Goal: Information Seeking & Learning: Find specific fact

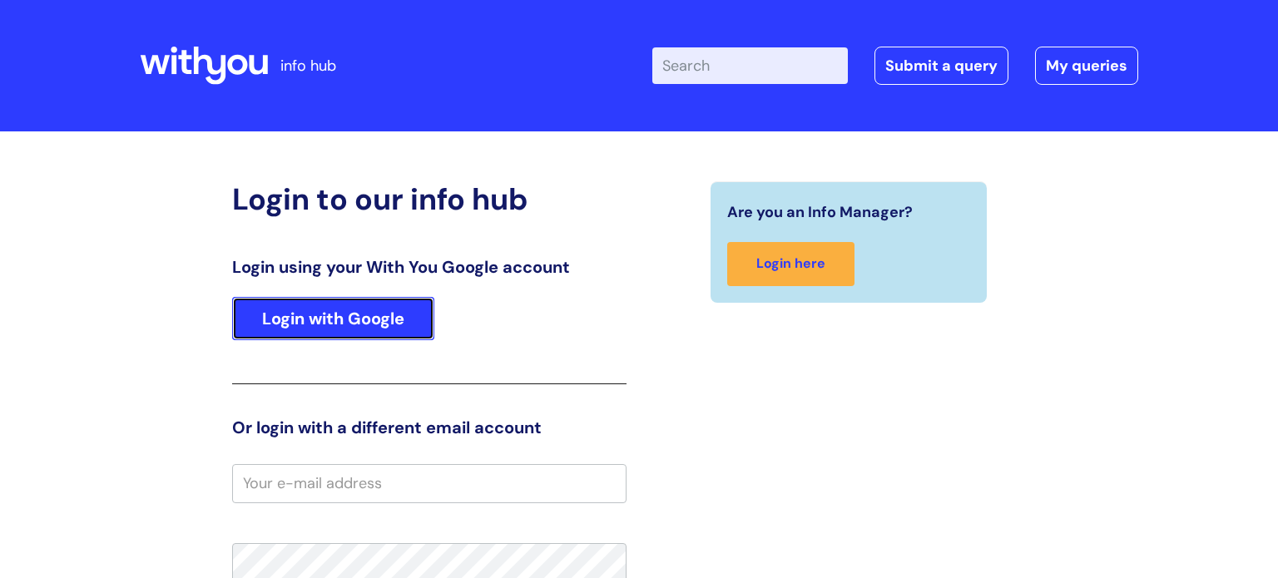
click at [404, 319] on link "Login with Google" at bounding box center [333, 318] width 202 height 43
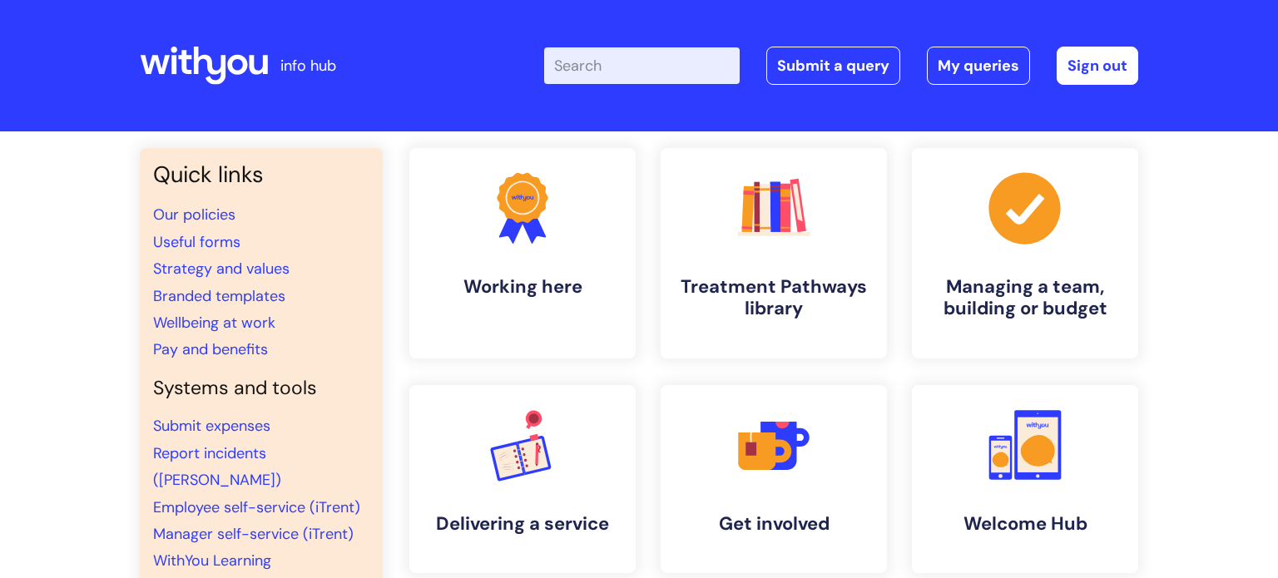
click at [635, 68] on input "Enter your search term here..." at bounding box center [641, 65] width 195 height 37
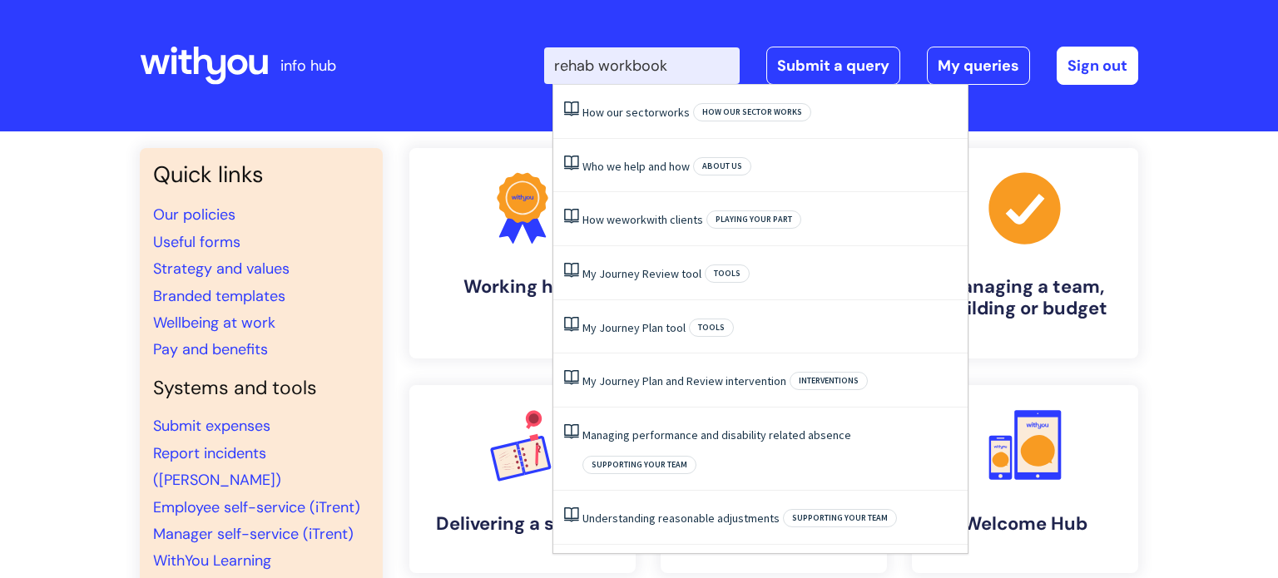
type input "rehab workbook"
click button "Search" at bounding box center [0, 0] width 0 height 0
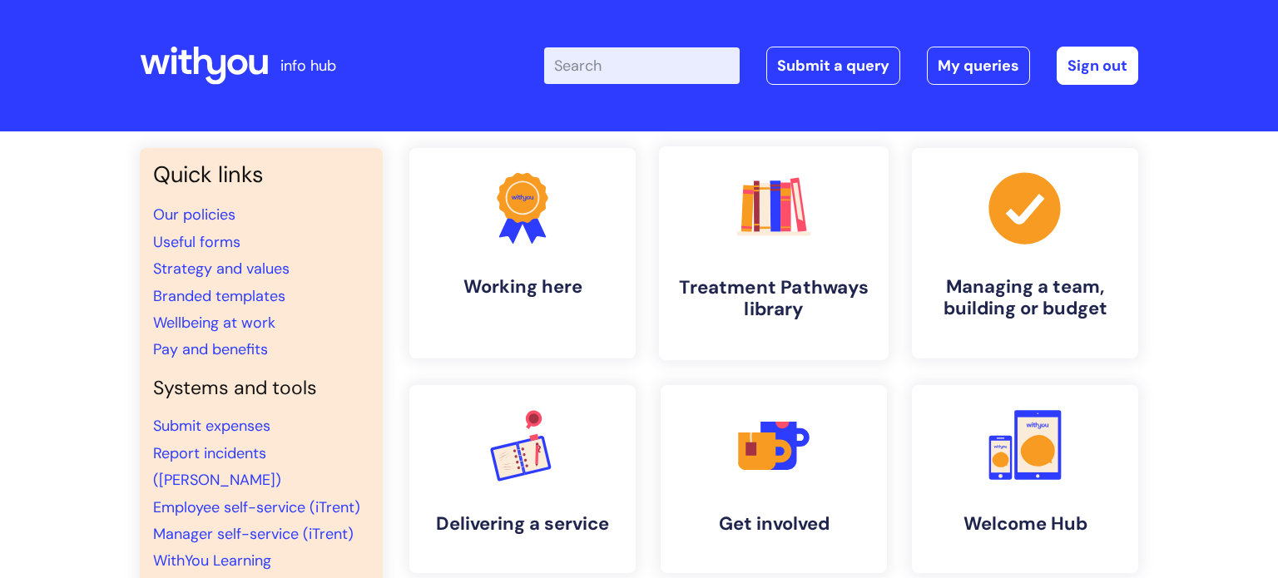
click at [808, 273] on link ".cls-1{fill:#f89b22;}.cls-1,.cls-2,.cls-3,.cls-4,.cls-5,.cls-6,.cls-7{stroke-wi…" at bounding box center [774, 253] width 230 height 214
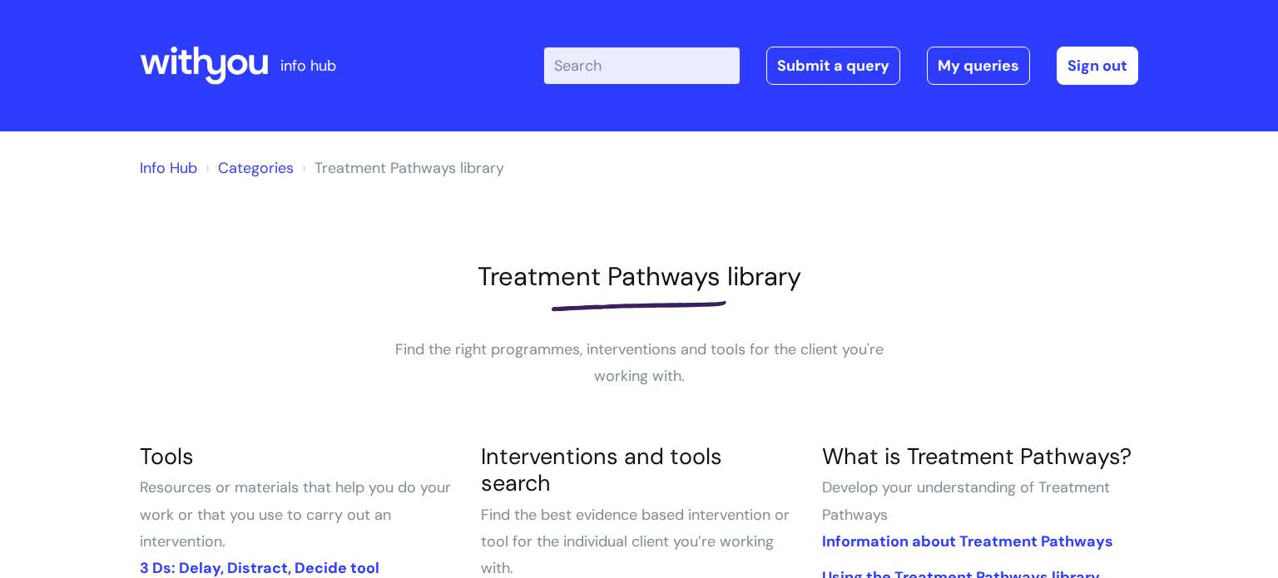
click at [618, 54] on input "Enter your search term here..." at bounding box center [641, 65] width 195 height 37
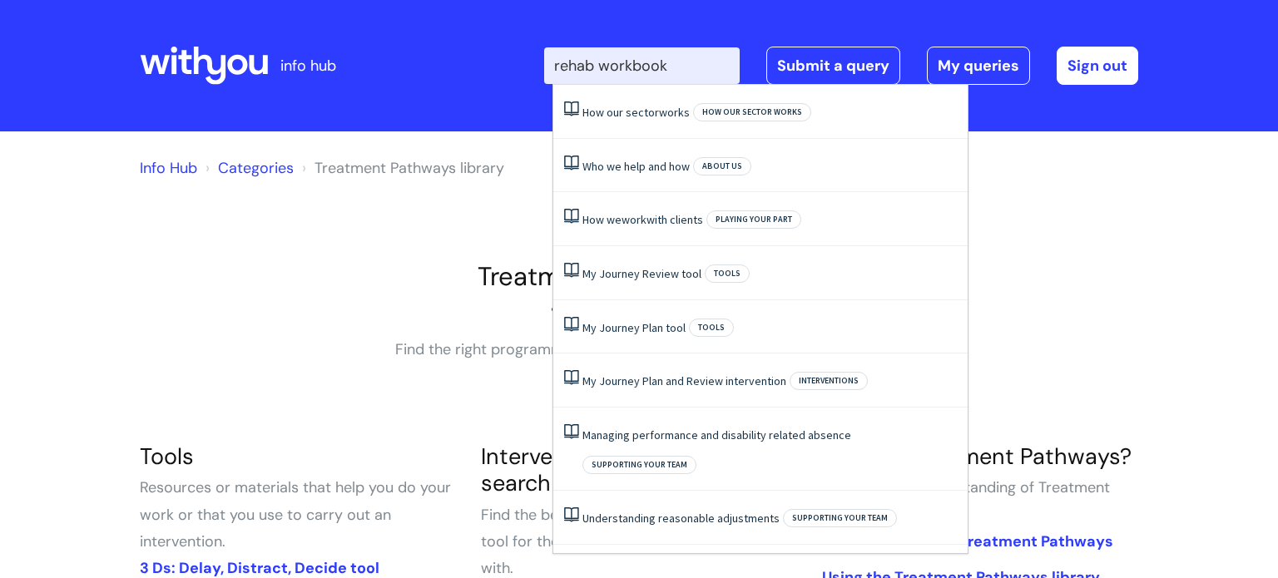
type input "rehab workbook"
click button "Search" at bounding box center [0, 0] width 0 height 0
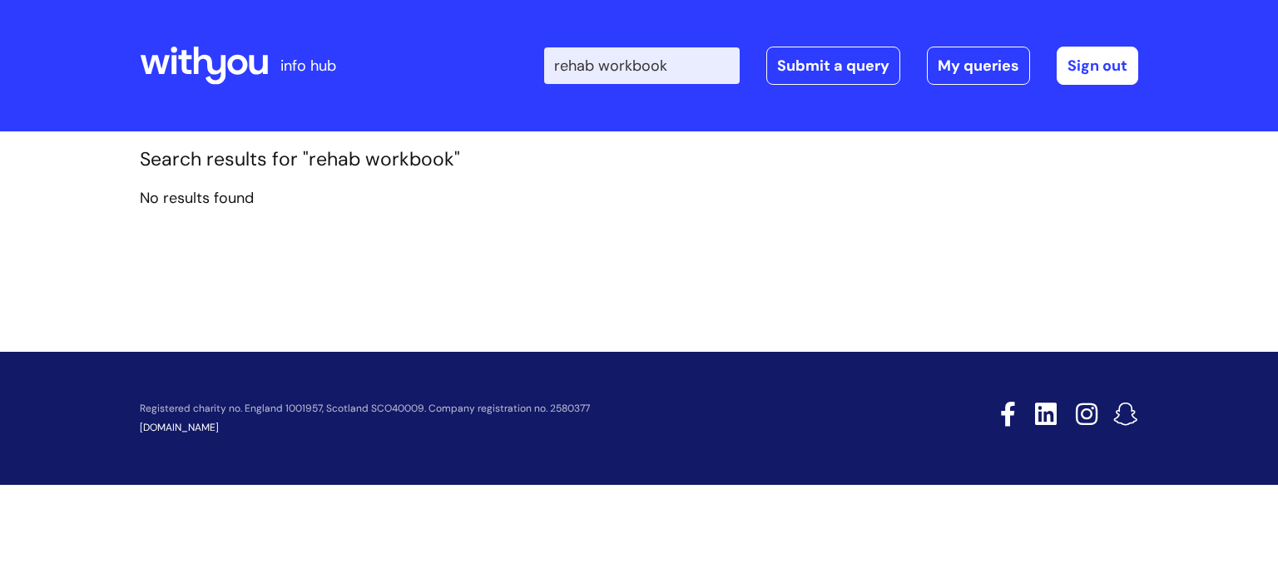
click at [698, 71] on input "rehab workbook" at bounding box center [641, 65] width 195 height 37
type input "r"
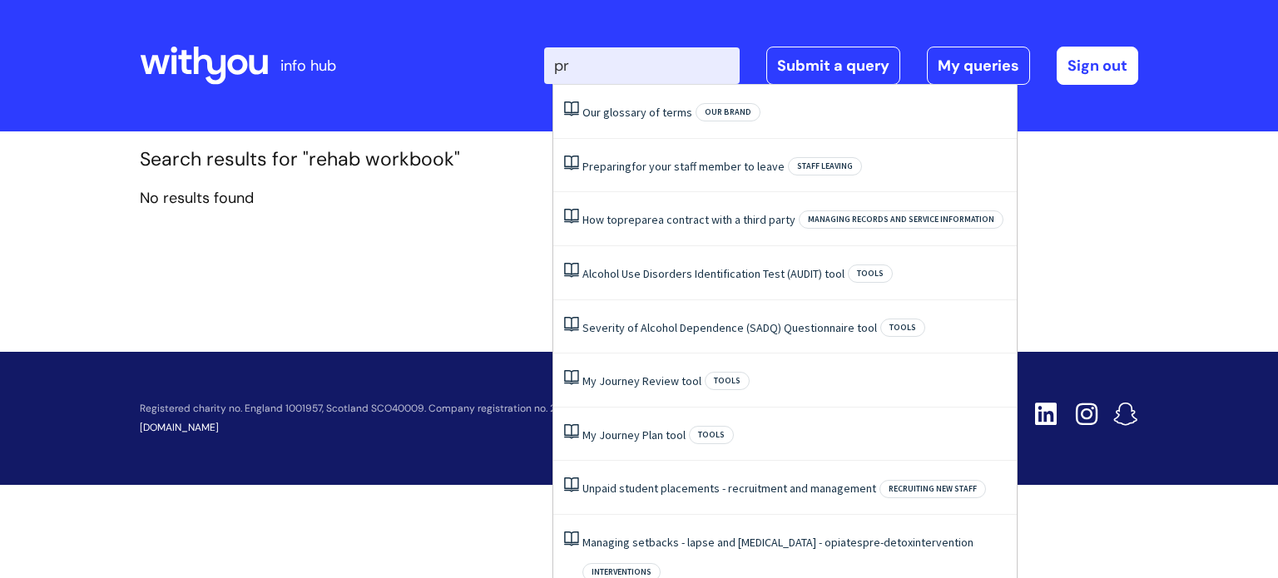
type input "p"
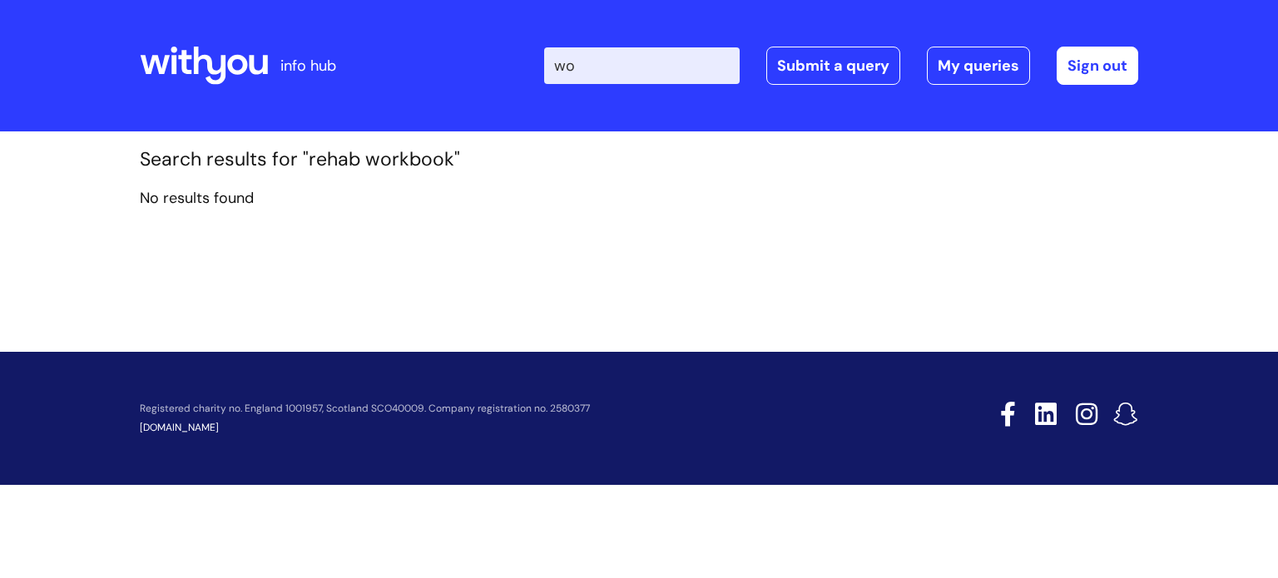
type input "w"
